Goal: Task Accomplishment & Management: Manage account settings

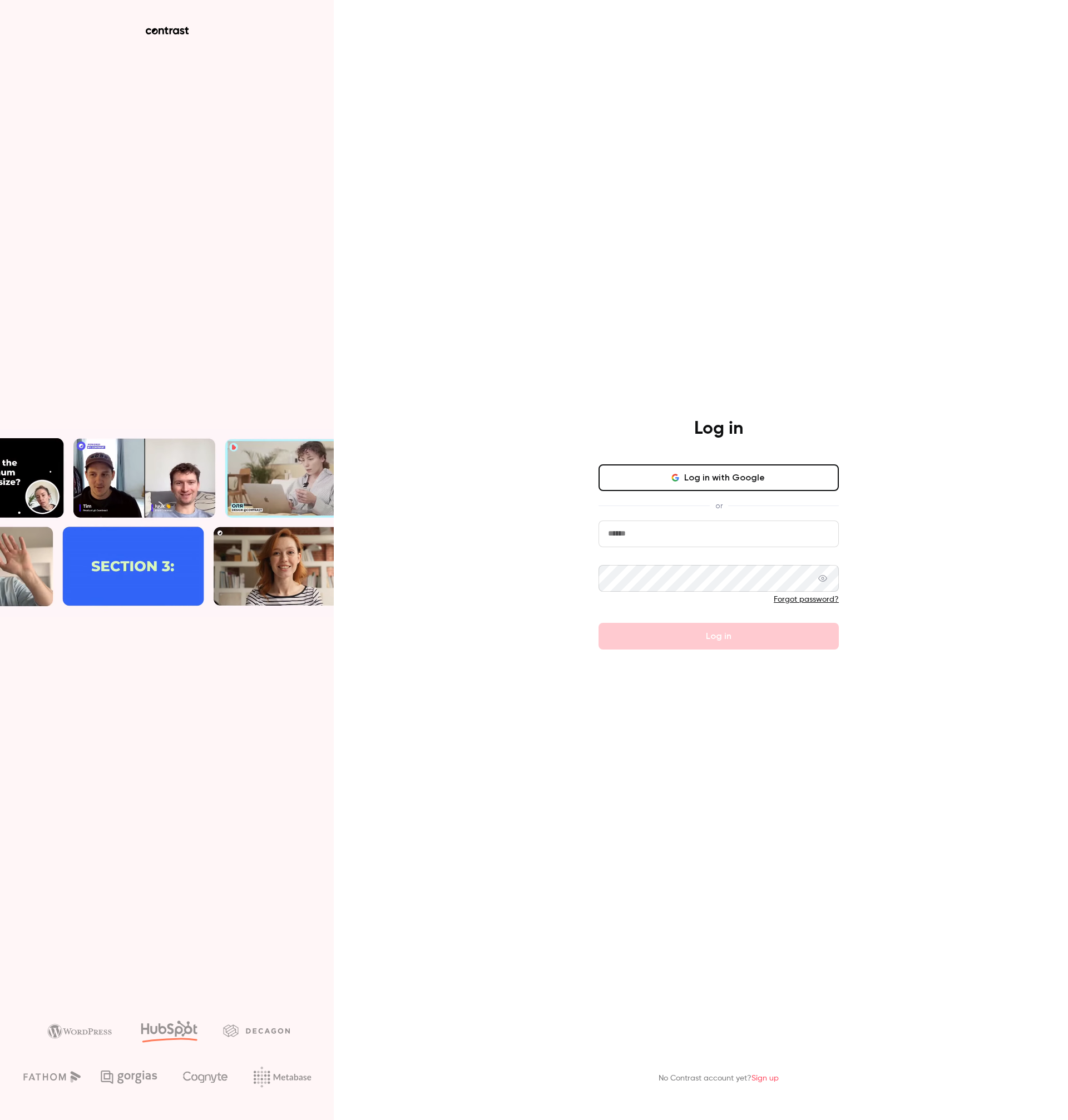
click at [721, 528] on input "email" at bounding box center [718, 534] width 240 height 27
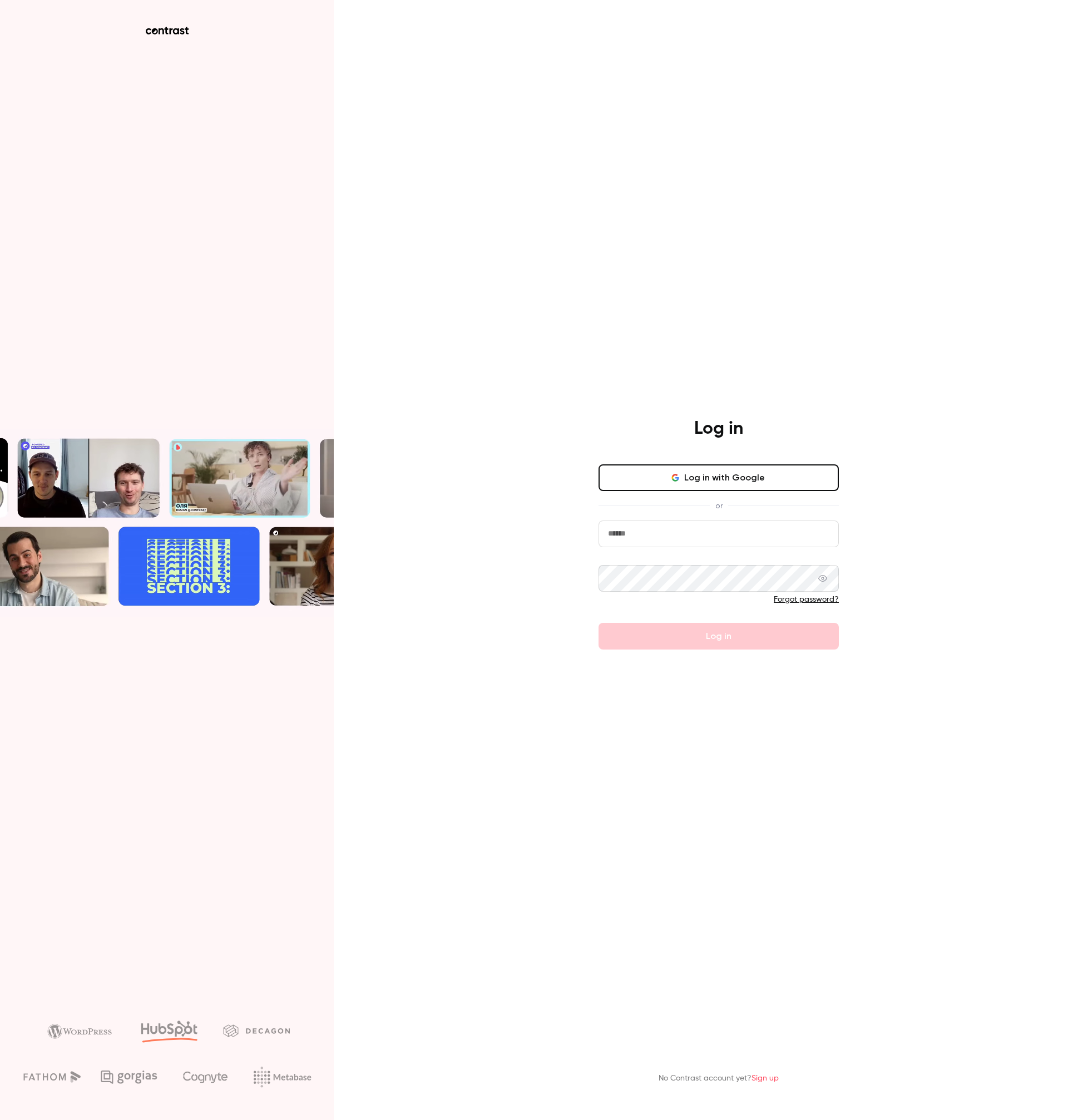
type input "**********"
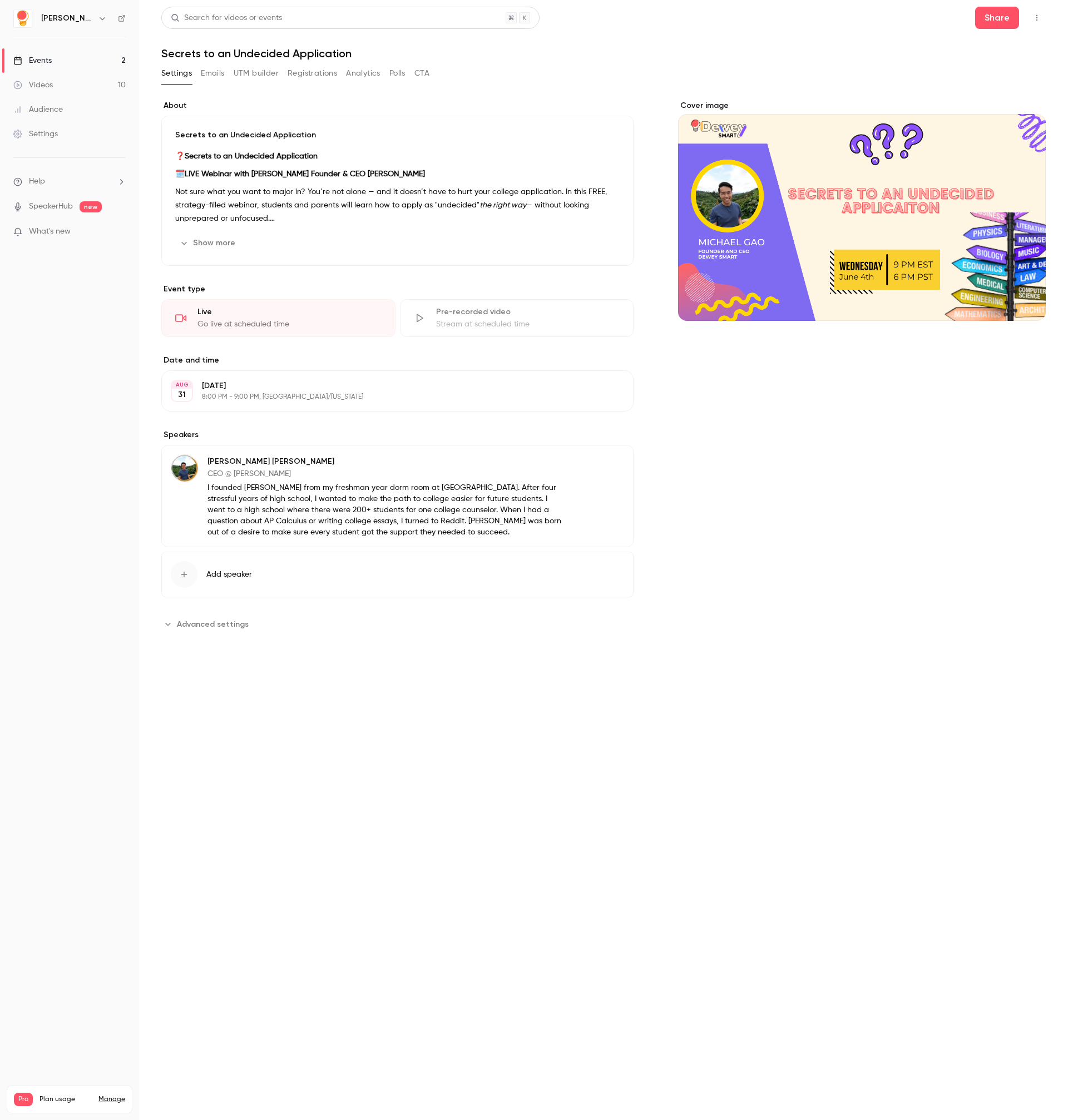
click at [326, 75] on button "Registrations" at bounding box center [312, 73] width 50 height 18
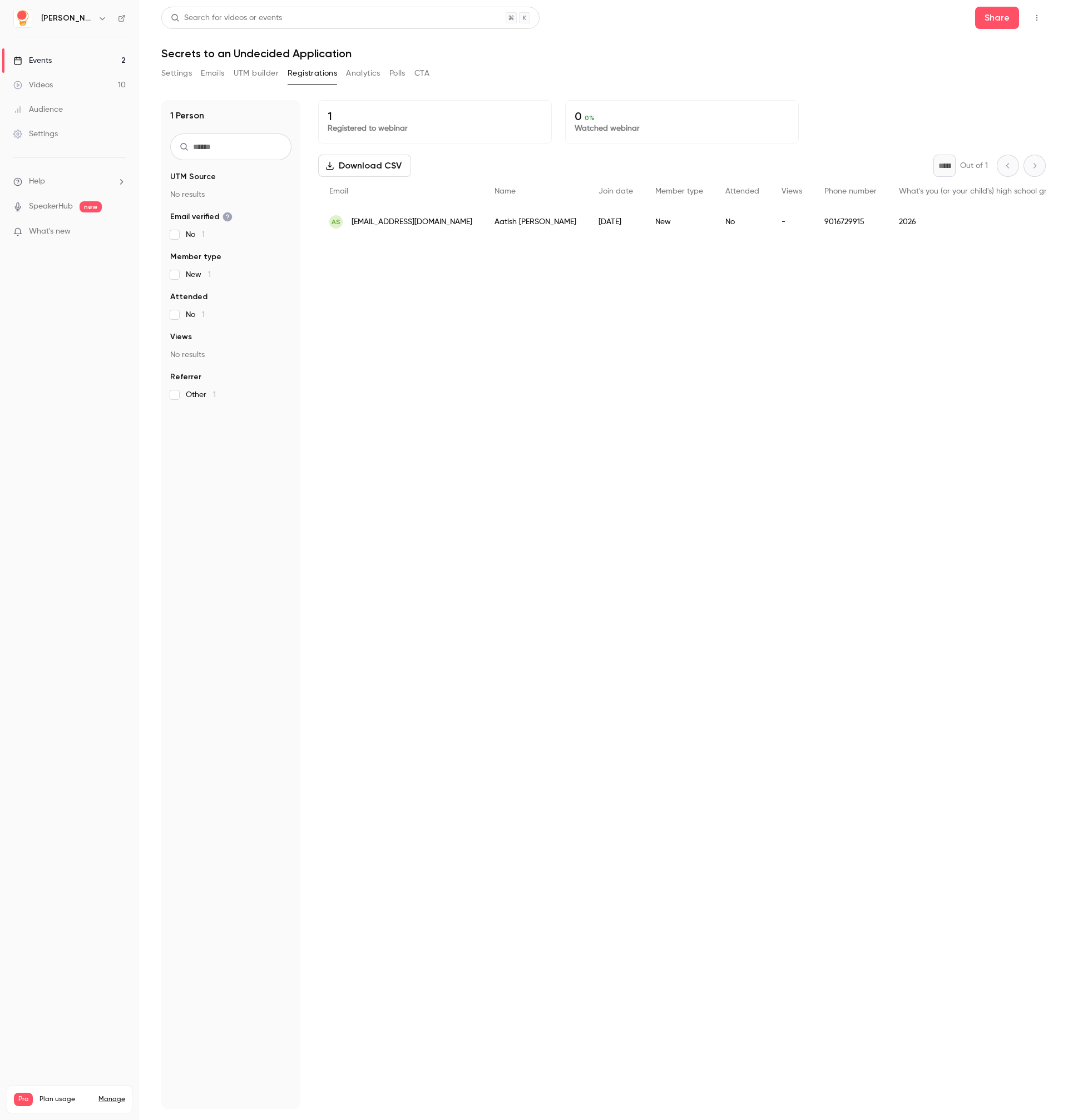
click at [176, 72] on button "Settings" at bounding box center [177, 73] width 31 height 18
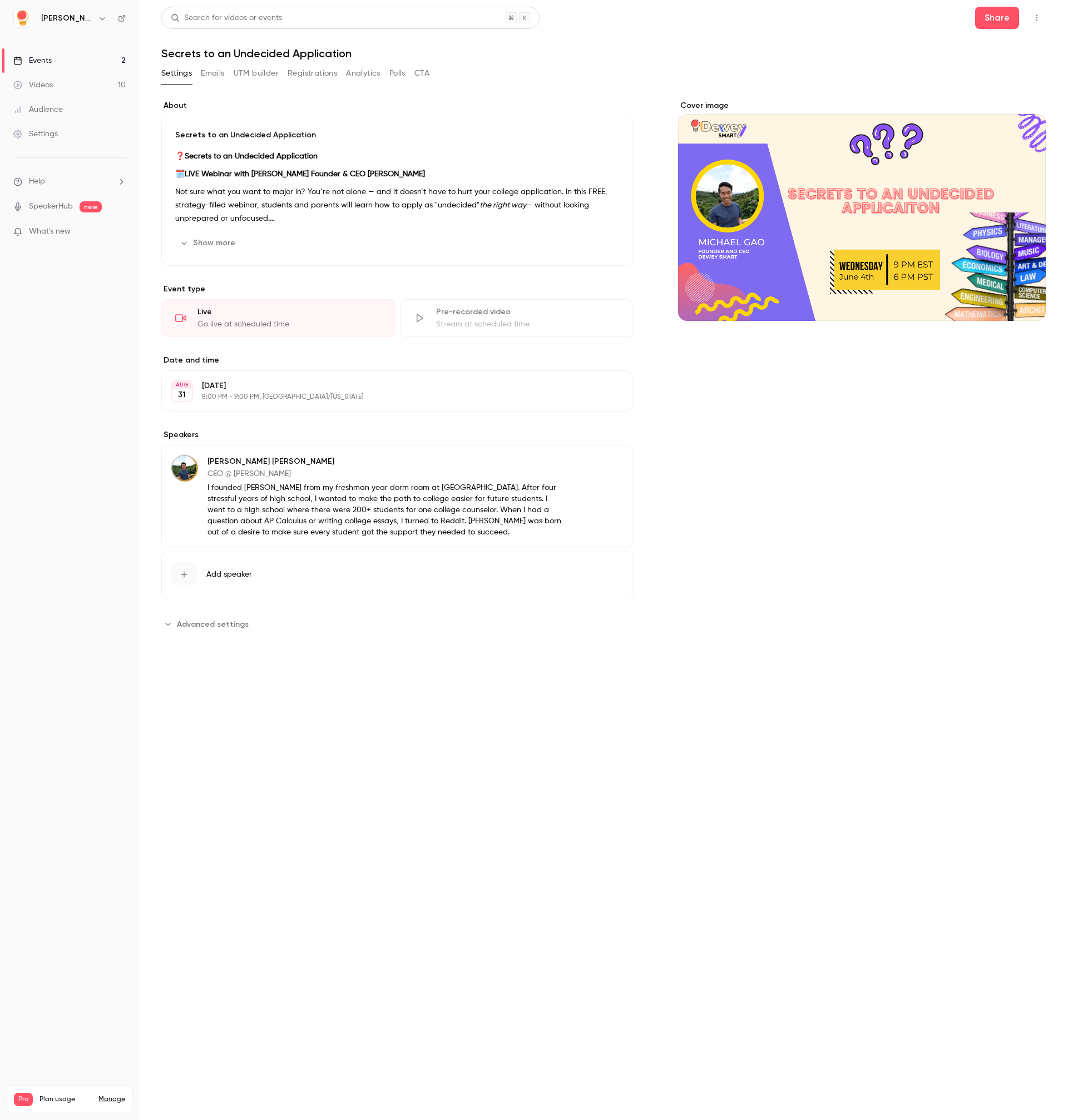
click at [223, 628] on span "Advanced settings" at bounding box center [213, 624] width 72 height 11
click at [212, 74] on button "Emails" at bounding box center [212, 73] width 23 height 18
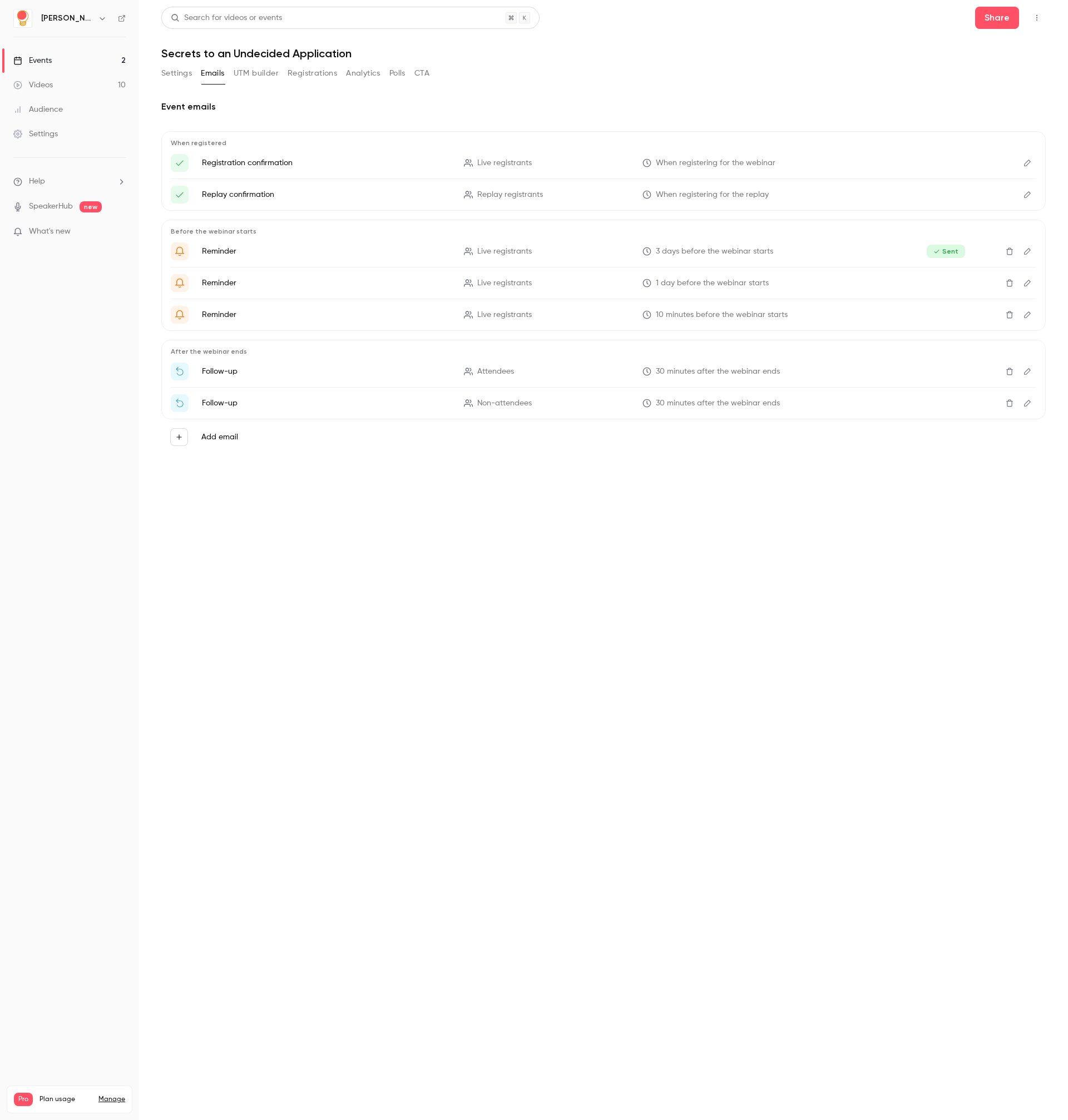
click at [270, 75] on button "UTM builder" at bounding box center [256, 73] width 45 height 18
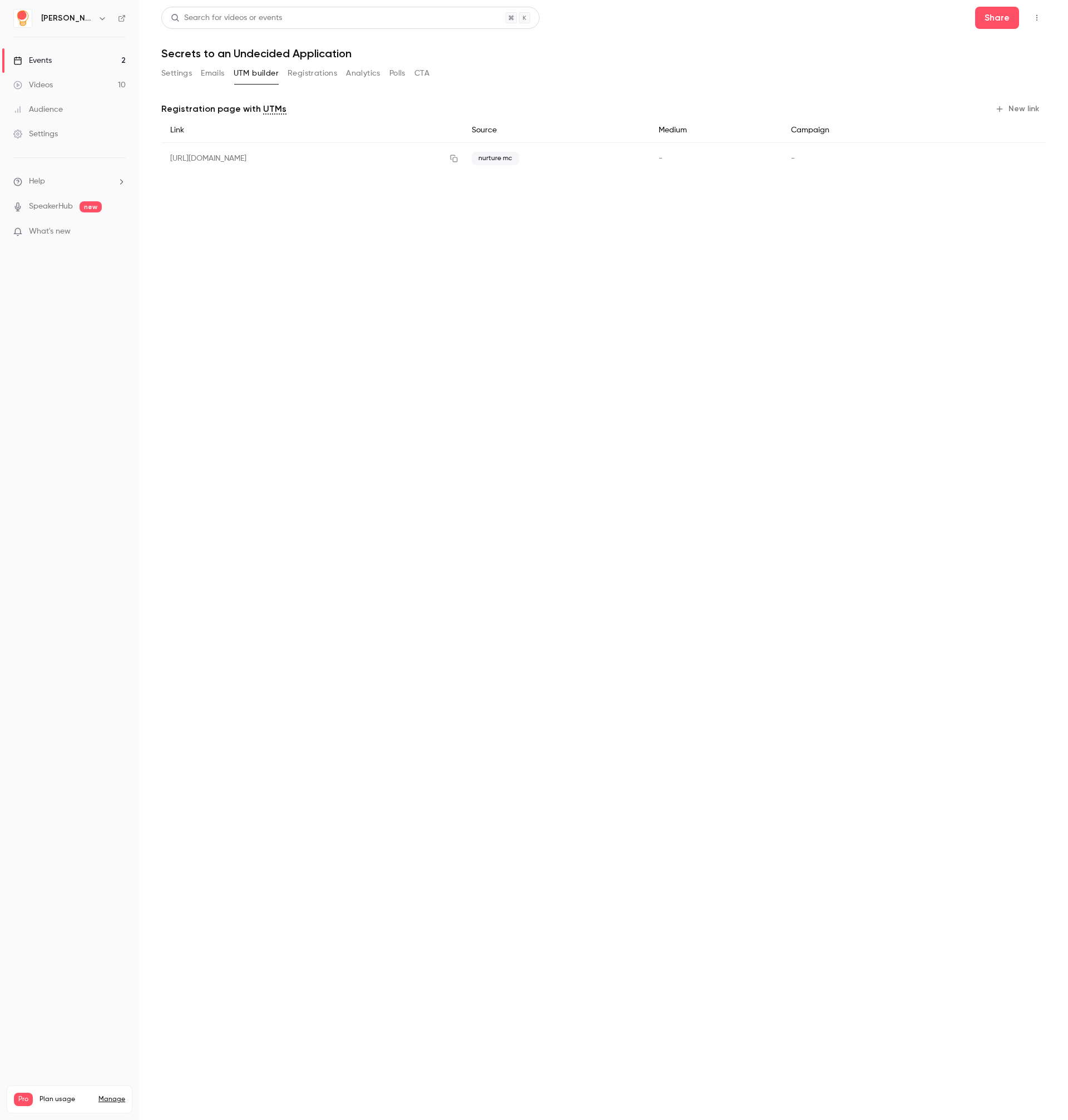
click at [323, 73] on button "Registrations" at bounding box center [312, 73] width 50 height 18
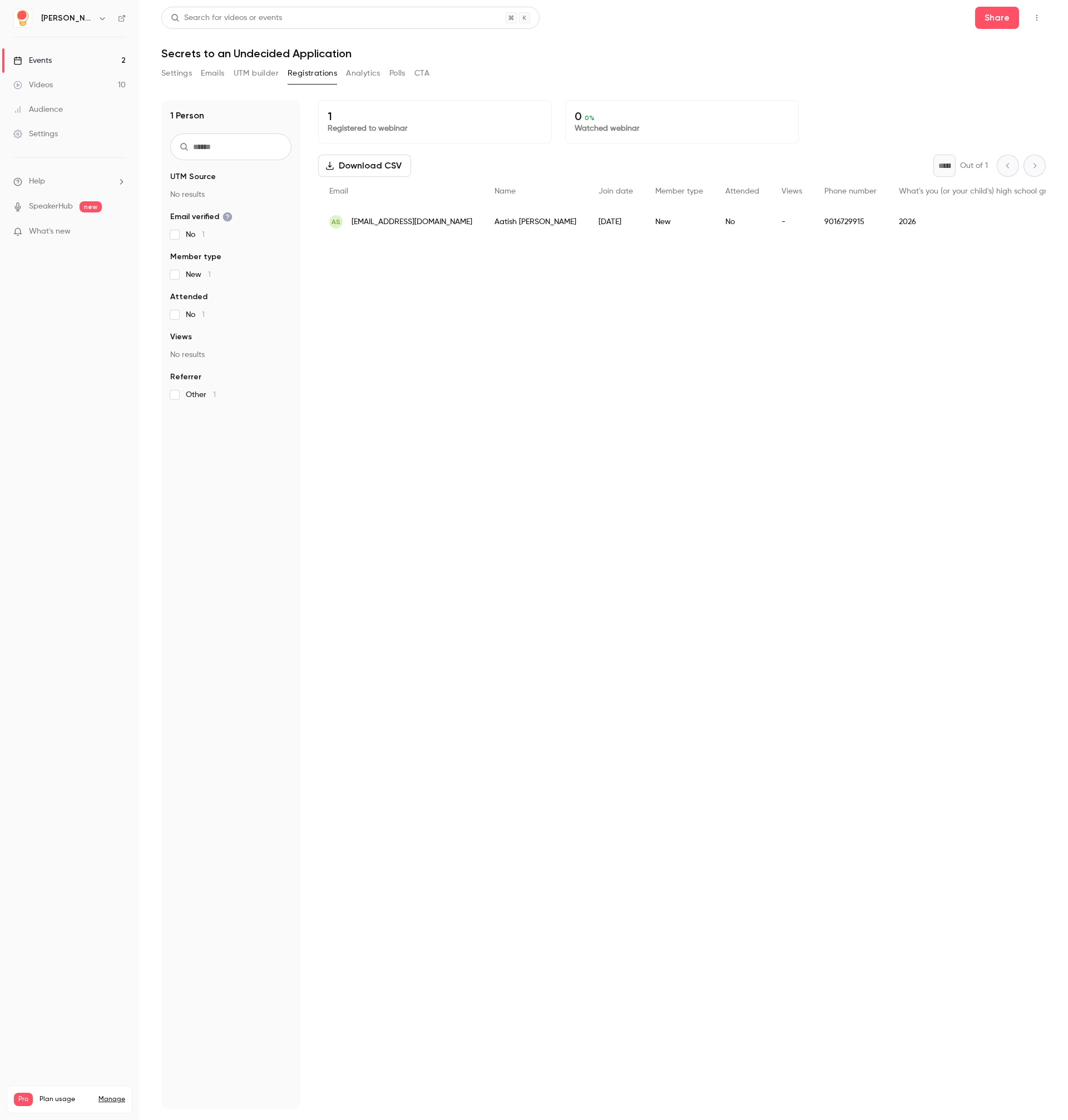
click at [363, 74] on button "Analytics" at bounding box center [363, 73] width 34 height 18
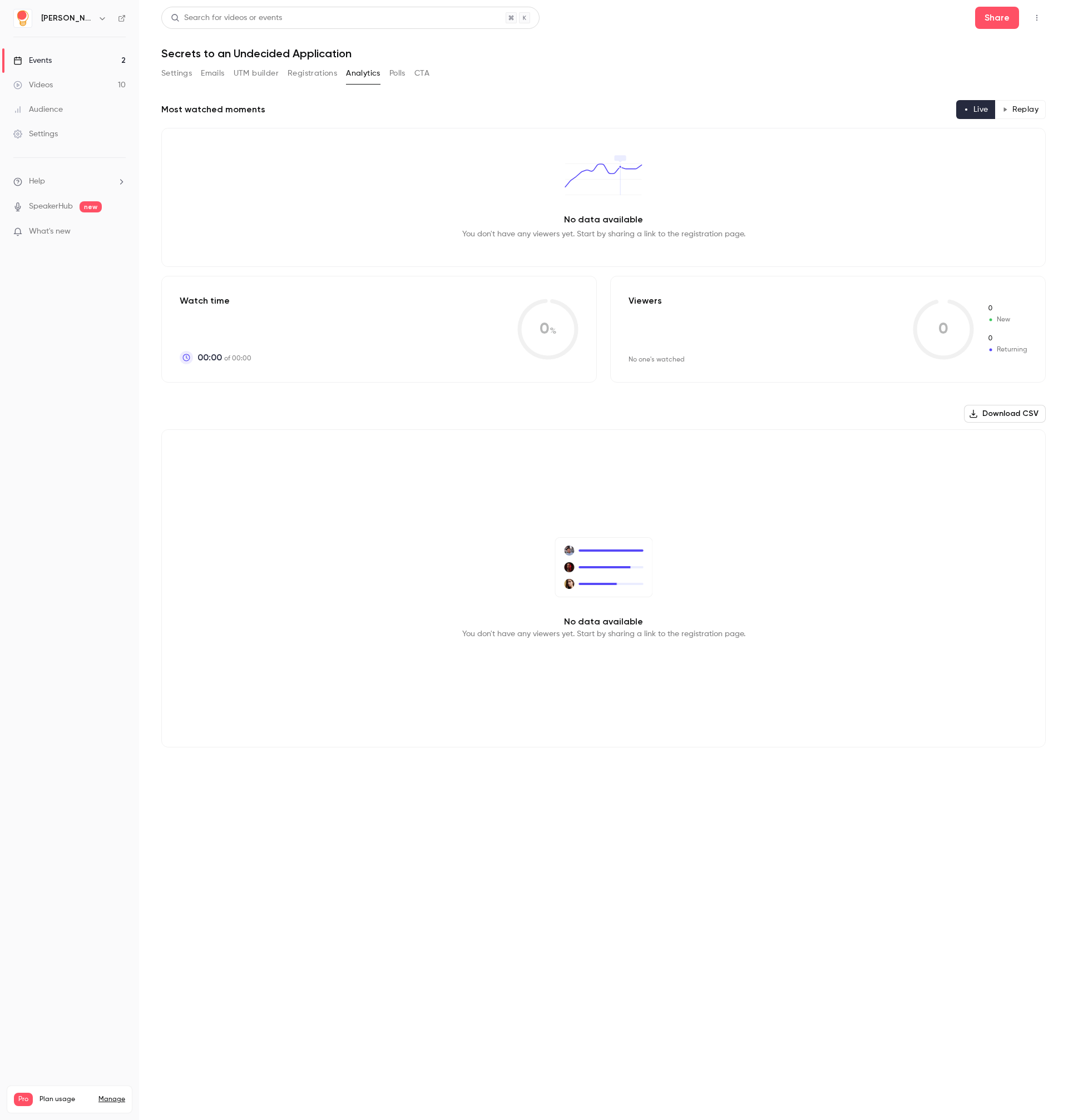
click at [396, 73] on button "Polls" at bounding box center [397, 73] width 16 height 18
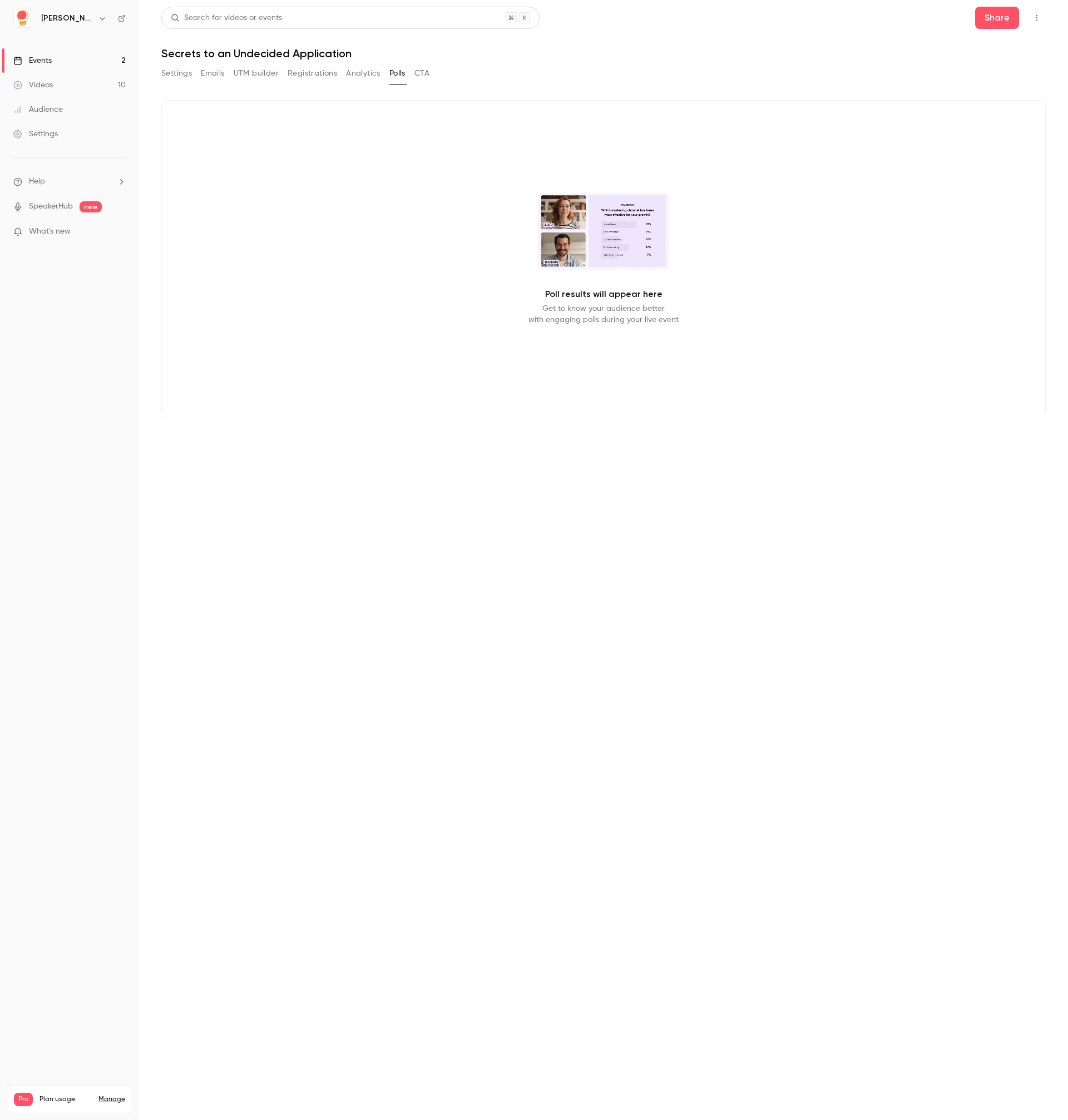
click at [424, 75] on button "CTA" at bounding box center [422, 73] width 15 height 18
click at [181, 73] on button "Settings" at bounding box center [177, 73] width 31 height 18
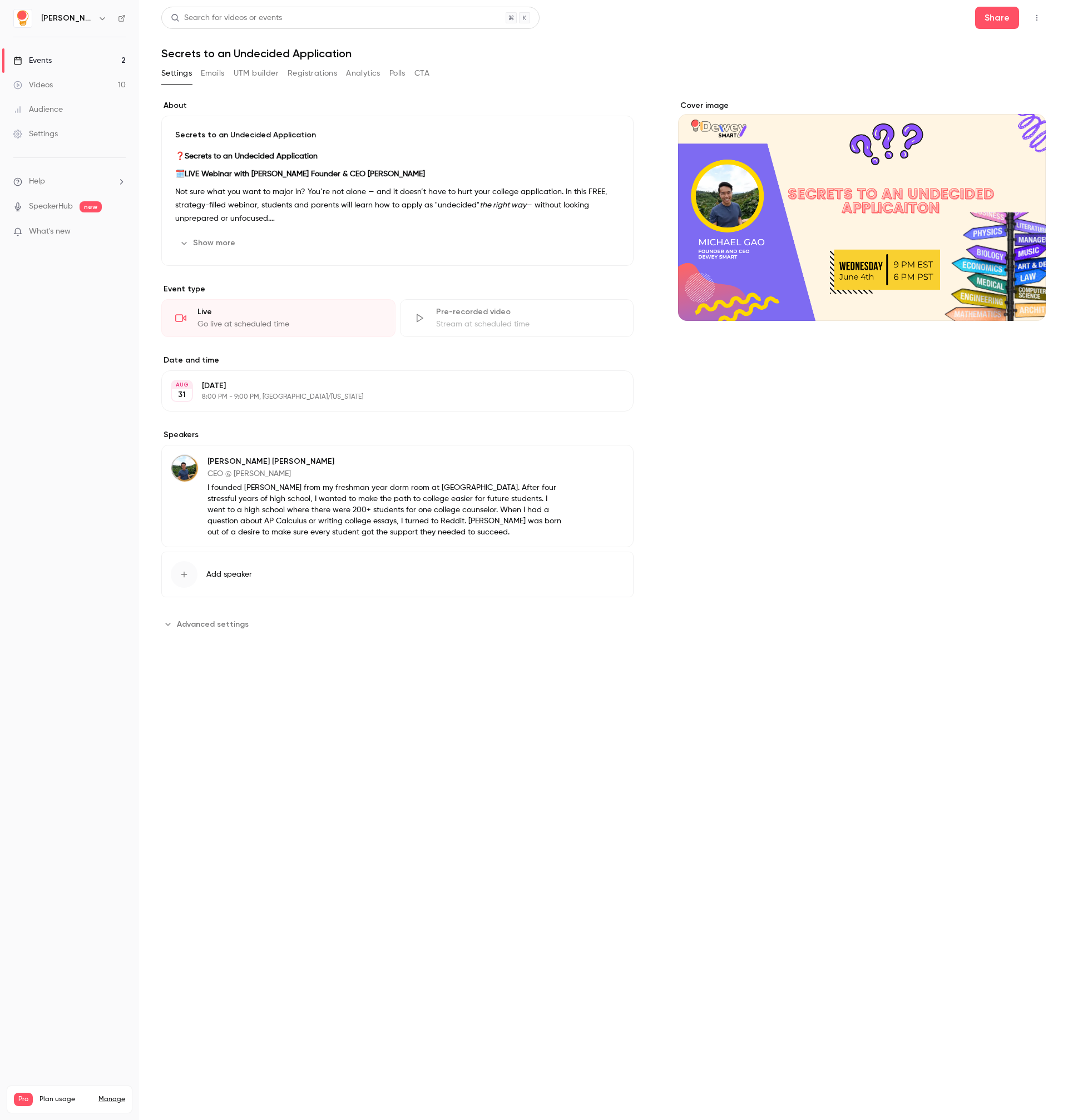
click at [1039, 14] on icon "button" at bounding box center [1037, 18] width 9 height 8
click at [985, 157] on div "Cancel event" at bounding box center [994, 162] width 84 height 11
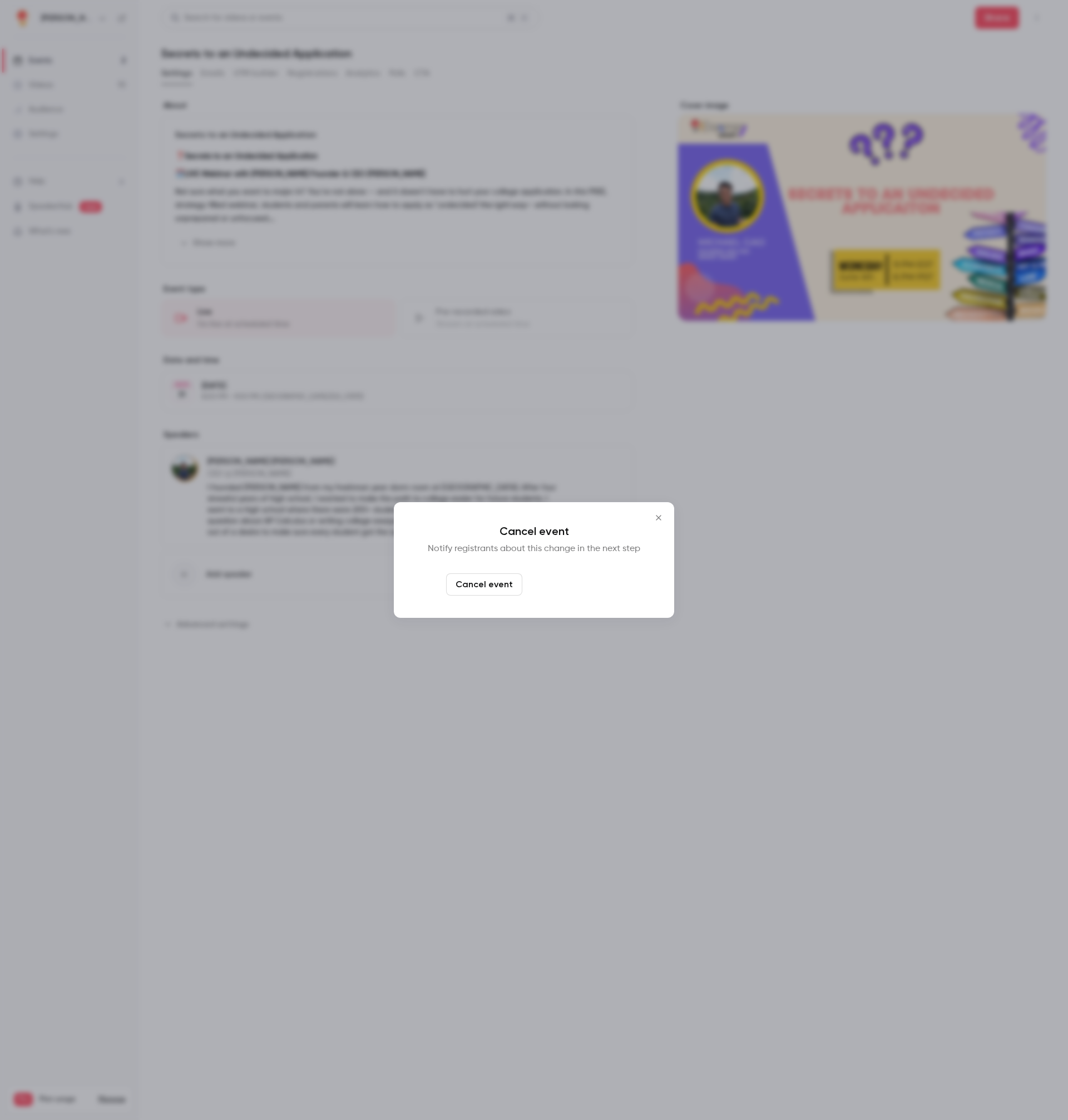
click at [571, 584] on button "Cancel and notify" at bounding box center [575, 584] width 96 height 22
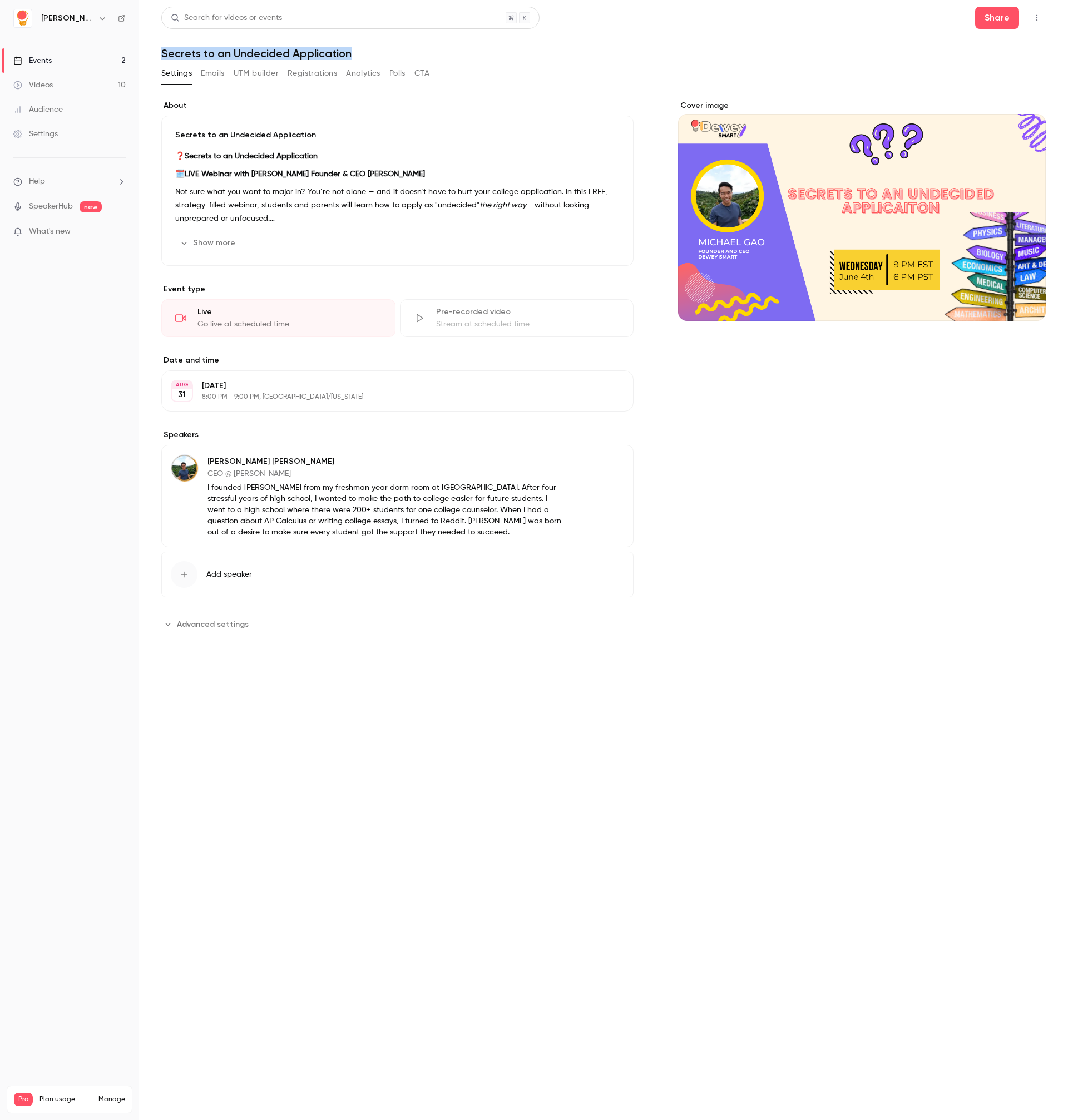
drag, startPoint x: 360, startPoint y: 53, endPoint x: 153, endPoint y: 56, distance: 207.0
click at [153, 56] on main "Search for videos or events Share Secrets to an Undecided Application Settings …" at bounding box center [603, 560] width 929 height 1120
copy h1 "Secrets to an Undecided Application"
click at [1033, 14] on icon "button" at bounding box center [1037, 18] width 9 height 8
click at [985, 164] on div "Cancel event" at bounding box center [994, 162] width 84 height 11
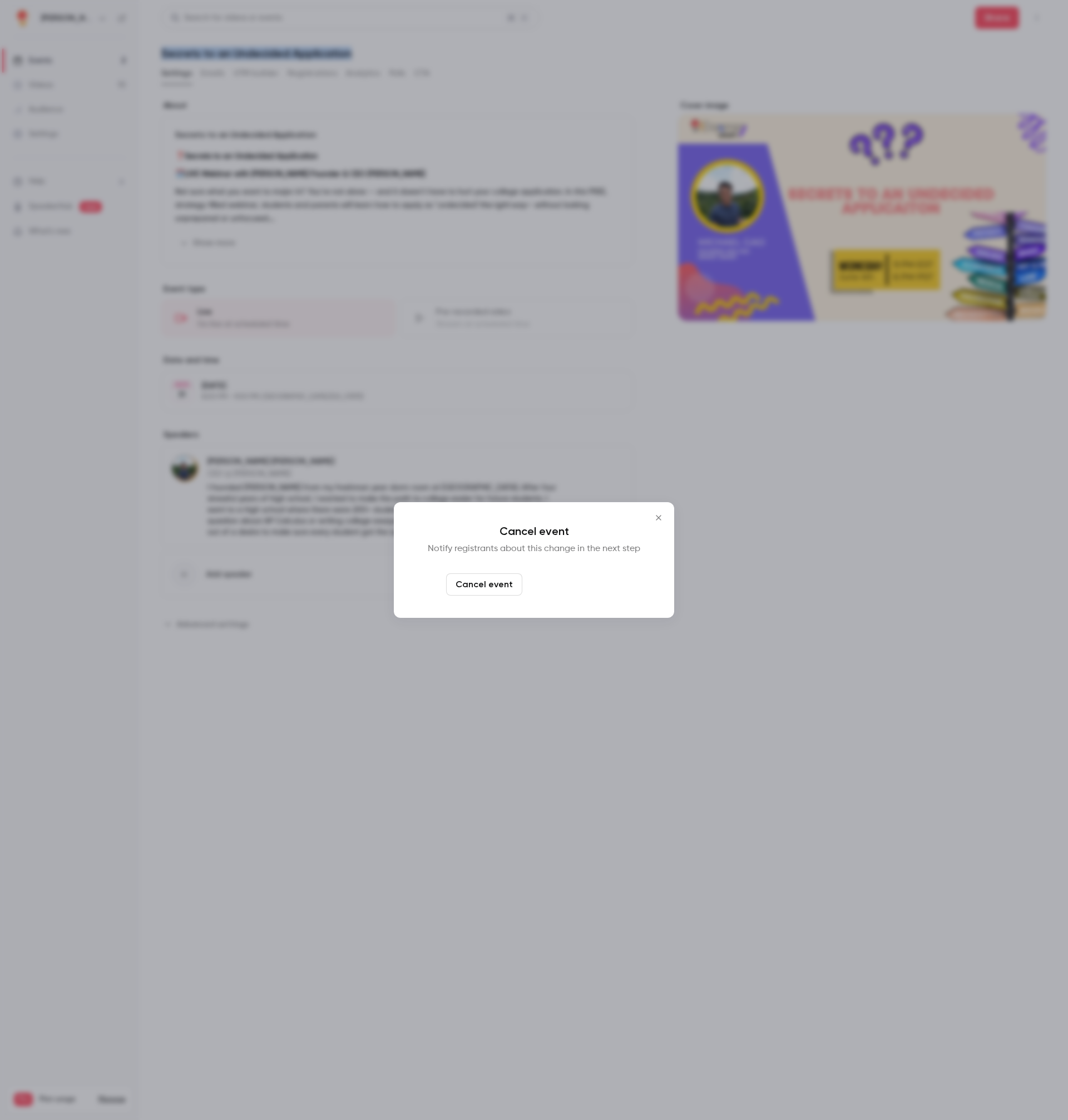
click at [589, 591] on button "Cancel and notify" at bounding box center [575, 584] width 96 height 22
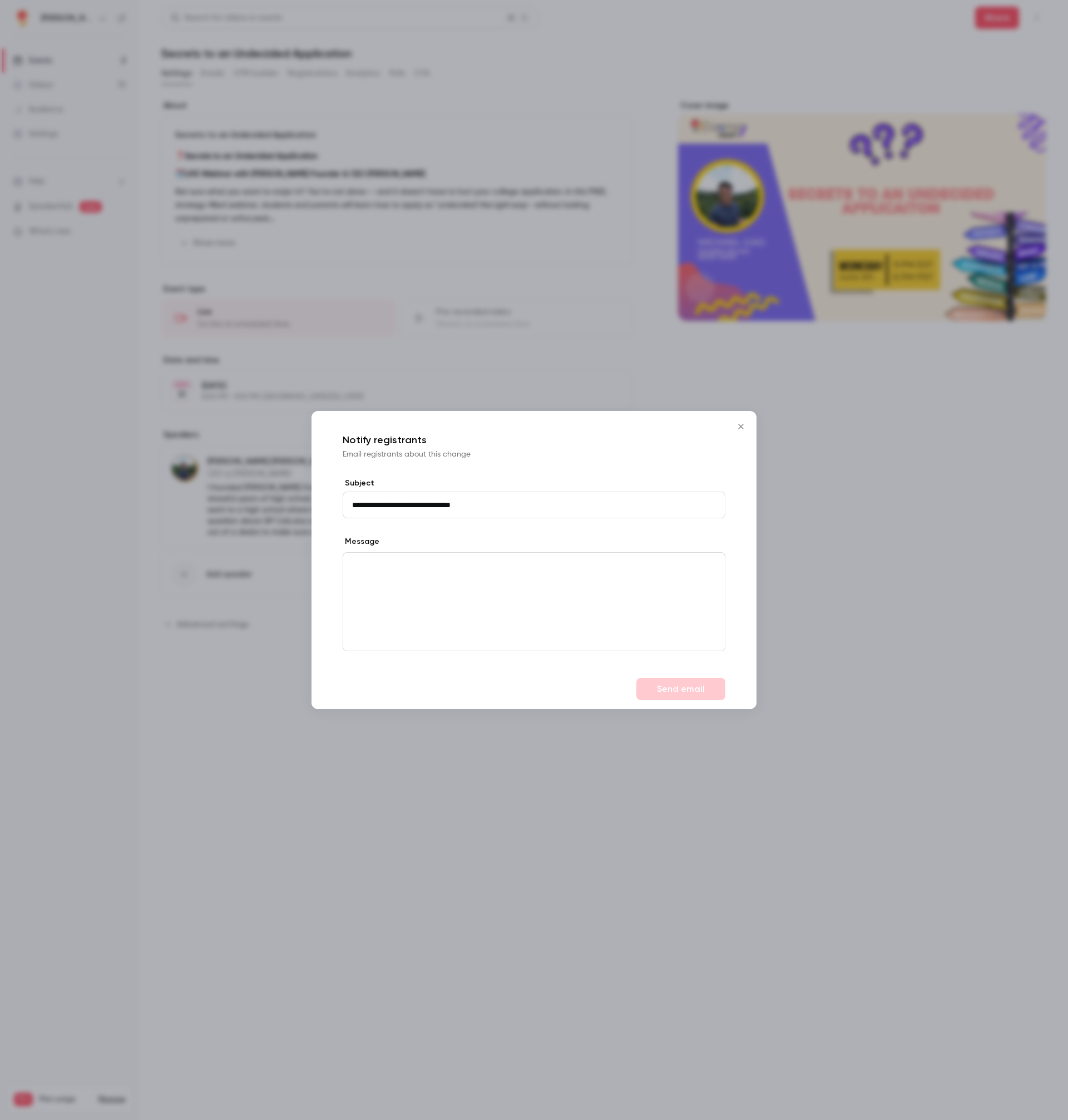
click at [464, 604] on div "editor" at bounding box center [534, 602] width 381 height 98
click at [509, 506] on input "**********" at bounding box center [534, 505] width 383 height 27
type input "**********"
